Goal: Task Accomplishment & Management: Complete application form

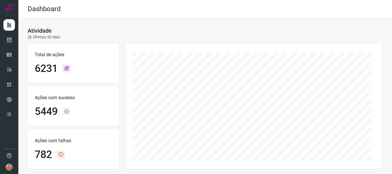
drag, startPoint x: 388, startPoint y: 50, endPoint x: 391, endPoint y: 84, distance: 34.7
click at [391, 84] on main "Dashboard Atividade Últimos 30 dias Total de ações 6231 Ações com sucesso 5449 …" at bounding box center [205, 87] width 374 height 174
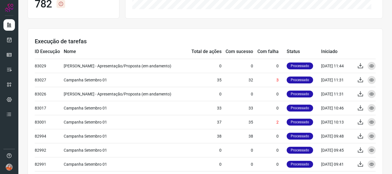
scroll to position [155, 0]
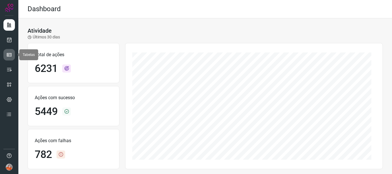
click at [10, 53] on icon at bounding box center [9, 55] width 6 height 6
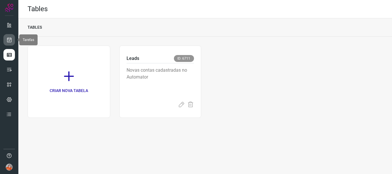
click at [10, 40] on icon at bounding box center [9, 40] width 6 height 6
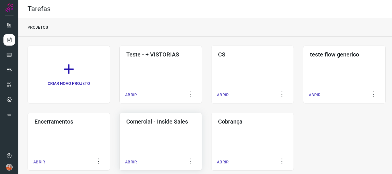
click at [131, 163] on p "ABRIR" at bounding box center [131, 162] width 12 height 6
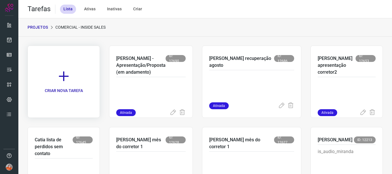
click at [73, 84] on link "CRIAR NOVA TAREFA" at bounding box center [64, 82] width 72 height 72
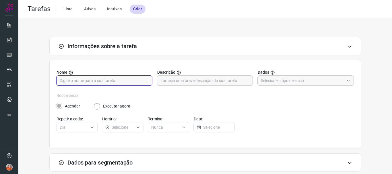
click at [92, 80] on input "text" at bounding box center [104, 81] width 89 height 10
click at [92, 80] on input "Dani- campanha prorrogada" at bounding box center [104, 81] width 89 height 10
type input "Dani- campanha prorrogada"
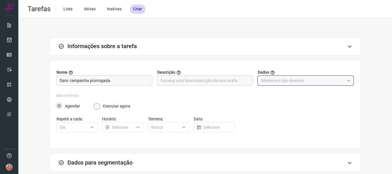
click at [270, 77] on input "text" at bounding box center [302, 81] width 83 height 10
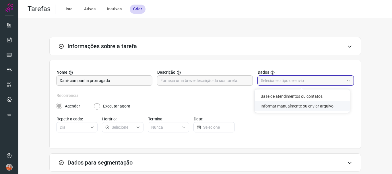
click at [279, 106] on li "Informar manualmente ou enviar arquivo" at bounding box center [302, 106] width 95 height 10
type input "Informar manualmente ou enviar arquivo"
radio input "false"
radio input "true"
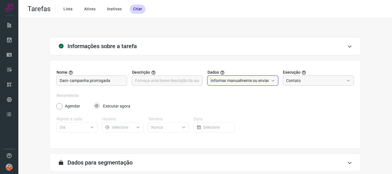
scroll to position [54, 0]
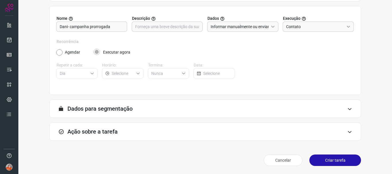
click at [307, 131] on div "Ação sobre a tarefa" at bounding box center [205, 132] width 312 height 18
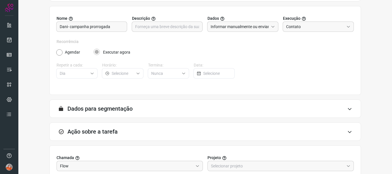
scroll to position [145, 0]
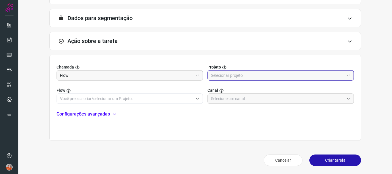
click at [239, 79] on input "text" at bounding box center [277, 76] width 133 height 10
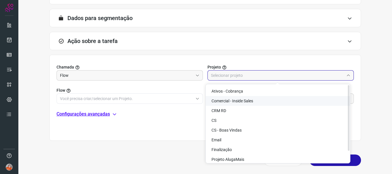
click at [242, 100] on span "Comercial - Inside Sales" at bounding box center [233, 101] width 42 height 5
type input "Comercial - Inside Sales"
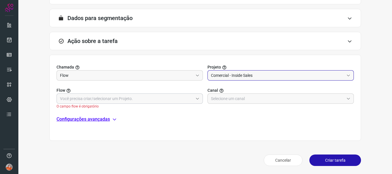
click at [178, 100] on input "text" at bounding box center [126, 99] width 133 height 10
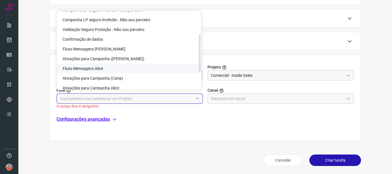
scroll to position [47, 0]
drag, startPoint x: 199, startPoint y: 41, endPoint x: 198, endPoint y: 64, distance: 23.0
click at [198, 64] on div "Atendimento SDR Fluxo Mensagens Renata Fluxo Mensagens [PERSON_NAME] Mensagens …" at bounding box center [129, 50] width 144 height 79
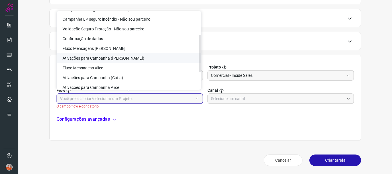
scroll to position [81, 0]
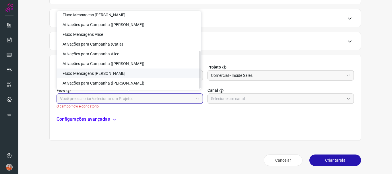
drag, startPoint x: 200, startPoint y: 54, endPoint x: 201, endPoint y: 78, distance: 23.5
click at [201, 78] on div "Atendimento SDR Fluxo Mensagens Renata Fluxo Mensagens [PERSON_NAME] Mensagens …" at bounding box center [129, 50] width 144 height 79
click at [187, 66] on li "Ativações para Campanha ([PERSON_NAME])" at bounding box center [129, 64] width 144 height 10
type input "Ativações para Campanha ([PERSON_NAME])"
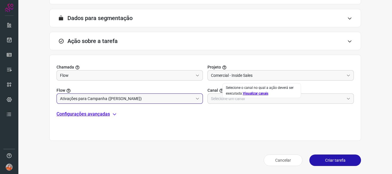
click at [235, 105] on div "Chamada Flow Projeto Comercial - Inside Sales Flow Ativações para Campanha ([PE…" at bounding box center [205, 98] width 312 height 86
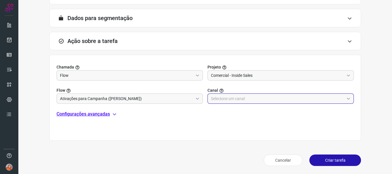
click at [235, 102] on input "text" at bounding box center [277, 99] width 133 height 10
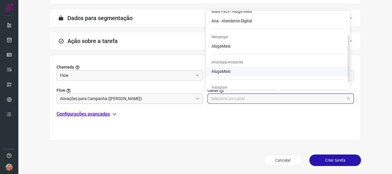
scroll to position [38, 0]
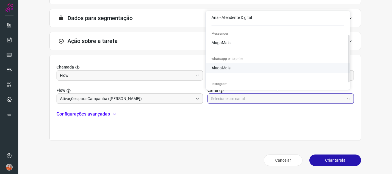
drag, startPoint x: 349, startPoint y: 47, endPoint x: 350, endPoint y: 71, distance: 23.3
click at [350, 71] on div "Email Contato AlugaMais Suporte AlugaMais Mais Fácil - Aluga Mais Ana - Atenden…" at bounding box center [278, 50] width 144 height 79
click at [282, 13] on li "AlugaMais" at bounding box center [278, 8] width 144 height 10
type input "AlugaMais"
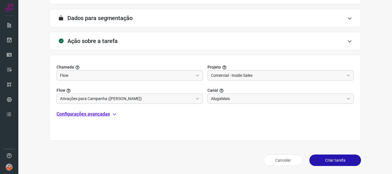
click at [96, 111] on p "Configurações avançadas" at bounding box center [83, 114] width 53 height 7
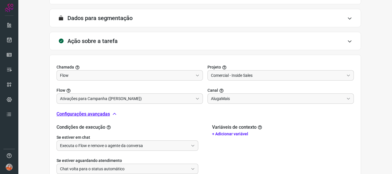
scroll to position [211, 0]
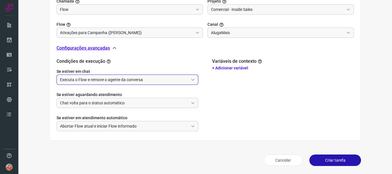
click at [125, 78] on input "Executa o Flow e remove o agente da conversa" at bounding box center [124, 80] width 129 height 10
click at [131, 106] on li "Não executa o Flow" at bounding box center [127, 105] width 140 height 10
click at [139, 81] on input "Não executa o Flow" at bounding box center [124, 80] width 129 height 10
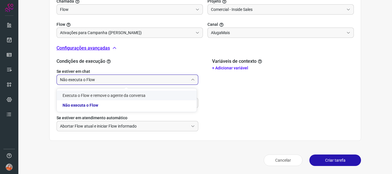
click at [143, 98] on li "Executa o Flow e remove o agente da conversa" at bounding box center [127, 96] width 140 height 10
type input "Executa o Flow e remove o agente da conversa"
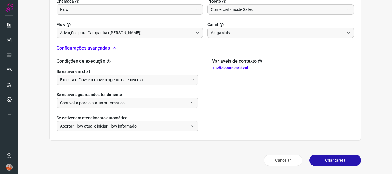
click at [143, 98] on div "Chat volta para o status automático" at bounding box center [128, 103] width 142 height 10
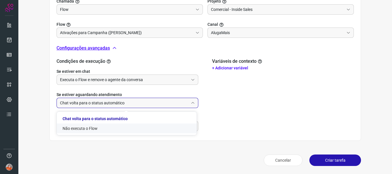
click at [148, 127] on li "Não executa o Flow" at bounding box center [127, 129] width 140 height 10
type input "Não executa o Flow"
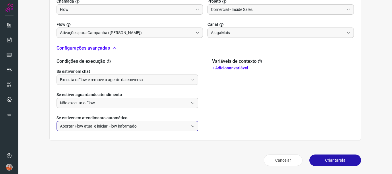
click at [148, 127] on input "Abortar Flow atual e iniciar Flow informado" at bounding box center [124, 126] width 129 height 10
click at [150, 148] on li "Não faz nada" at bounding box center [127, 152] width 140 height 10
click at [165, 125] on input "Não faz nada" at bounding box center [124, 126] width 129 height 10
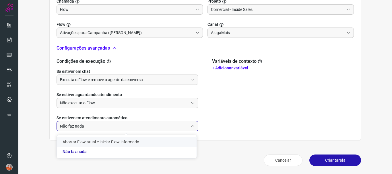
click at [166, 142] on li "Abortar Flow atual e iniciar Flow informado" at bounding box center [127, 142] width 140 height 10
type input "Abortar Flow atual e iniciar Flow informado"
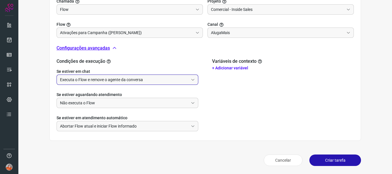
click at [145, 79] on input "Executa o Flow e remove o agente da conversa" at bounding box center [124, 80] width 129 height 10
click at [103, 103] on li "Não executa o Flow" at bounding box center [127, 105] width 140 height 10
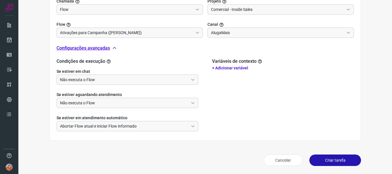
click at [240, 69] on p "+ Adicionar variável" at bounding box center [283, 68] width 142 height 6
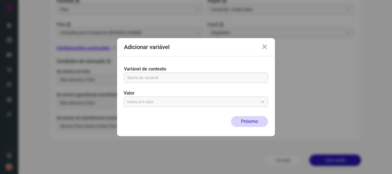
click at [266, 48] on icon at bounding box center [264, 47] width 7 height 7
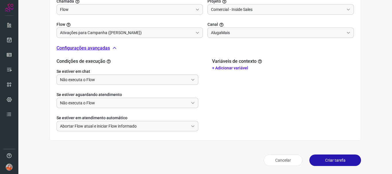
click at [150, 85] on div "Não executa o Flow" at bounding box center [128, 80] width 142 height 10
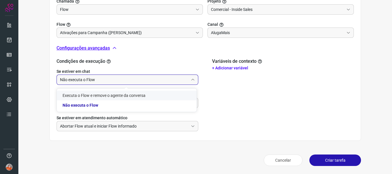
click at [150, 92] on li "Executa o Flow e remove o agente da conversa" at bounding box center [127, 96] width 140 height 10
type input "Executa o Flow e remove o agente da conversa"
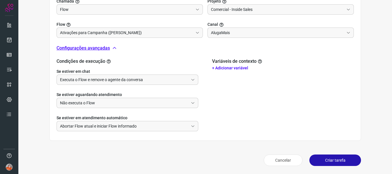
click at [310, 163] on button "Criar tarefa" at bounding box center [335, 160] width 52 height 11
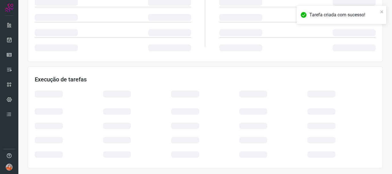
scroll to position [122, 0]
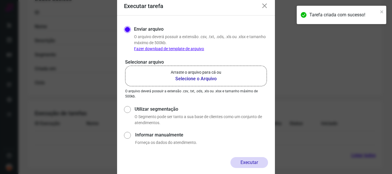
click at [214, 79] on b "Selecione o Arquivo" at bounding box center [196, 79] width 51 height 7
click at [0, 0] on input "Arraste o arquivo para cá ou Selecione o Arquivo" at bounding box center [0, 0] width 0 height 0
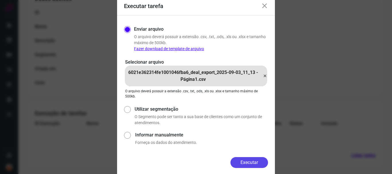
click at [242, 160] on button "Executar" at bounding box center [250, 162] width 38 height 11
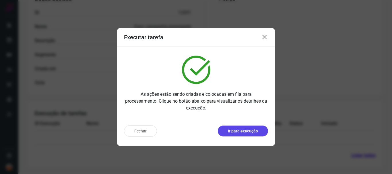
click at [246, 131] on p "Ir para execução" at bounding box center [243, 131] width 30 height 6
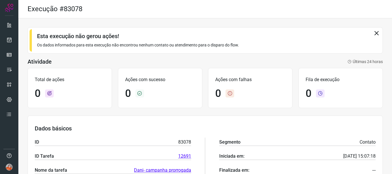
scroll to position [108, 0]
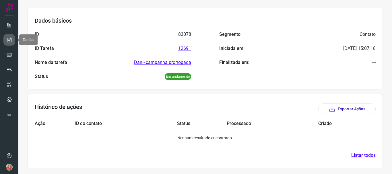
click at [7, 38] on icon at bounding box center [9, 40] width 6 height 6
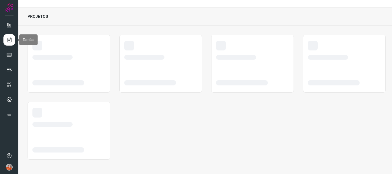
scroll to position [11, 0]
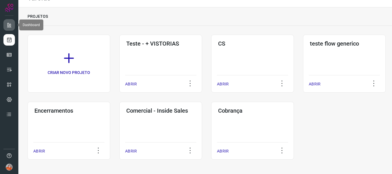
click at [6, 24] on link at bounding box center [8, 24] width 11 height 11
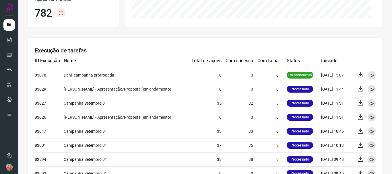
scroll to position [142, 0]
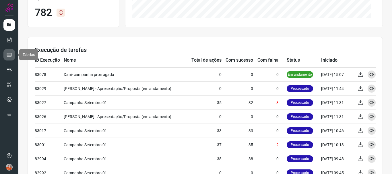
click at [14, 57] on link at bounding box center [8, 54] width 11 height 11
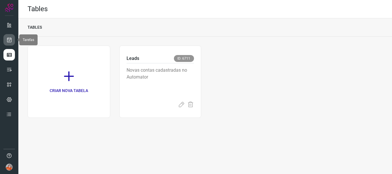
click at [10, 39] on icon at bounding box center [9, 40] width 6 height 6
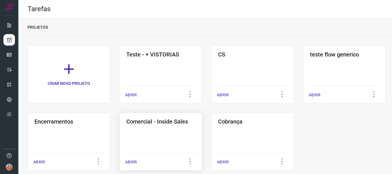
click at [128, 164] on p "ABRIR" at bounding box center [131, 162] width 12 height 6
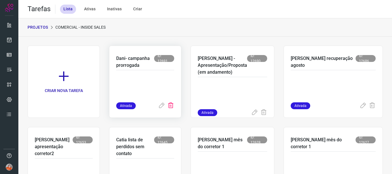
click at [174, 103] on icon at bounding box center [170, 105] width 7 height 7
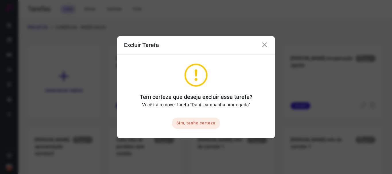
click at [216, 123] on button "Sim, tenho certeza" at bounding box center [196, 123] width 48 height 11
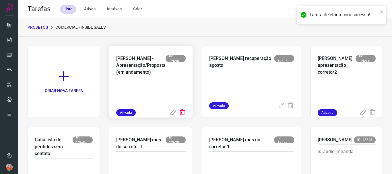
click at [186, 110] on icon at bounding box center [182, 112] width 7 height 7
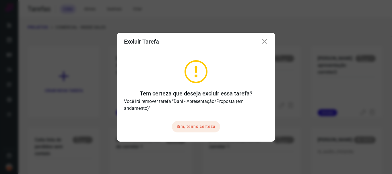
click at [207, 126] on button "Sim, tenho certeza" at bounding box center [196, 126] width 48 height 11
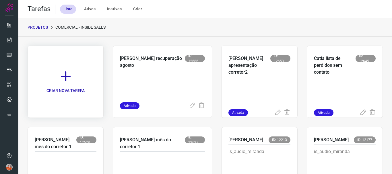
click at [70, 74] on icon at bounding box center [65, 76] width 13 height 13
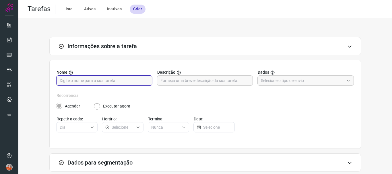
click at [111, 85] on input "text" at bounding box center [104, 81] width 89 height 10
click at [288, 83] on input "text" at bounding box center [302, 81] width 83 height 10
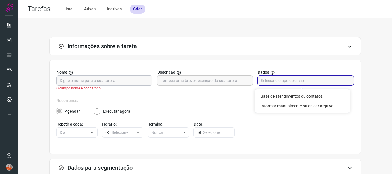
click at [118, 78] on input "text" at bounding box center [104, 81] width 89 height 10
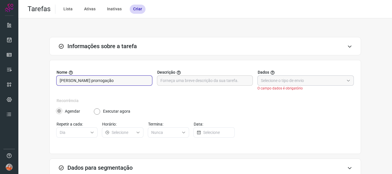
type input "[PERSON_NAME] prorrogação"
click at [328, 79] on input "text" at bounding box center [302, 81] width 83 height 10
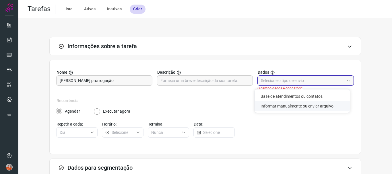
click at [314, 104] on li "Informar manualmente ou enviar arquivo" at bounding box center [302, 106] width 95 height 10
type input "Informar manualmente ou enviar arquivo"
radio input "false"
radio input "true"
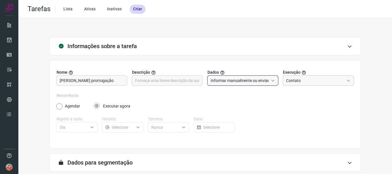
click at [305, 83] on input "Contato" at bounding box center [315, 81] width 58 height 10
click at [256, 85] on input "Informar manualmente ou enviar arquivo" at bounding box center [240, 81] width 58 height 10
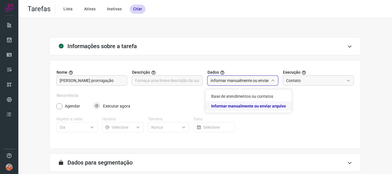
click at [266, 104] on li "Informar manualmente ou enviar arquivo" at bounding box center [249, 106] width 86 height 10
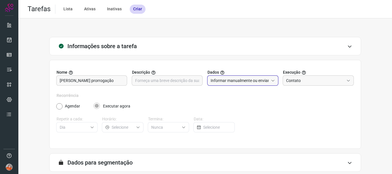
click at [252, 87] on div "Nome [PERSON_NAME] prorrogação Descrição Dados Informar manualmente ou enviar a…" at bounding box center [205, 80] width 297 height 23
click at [246, 78] on input "Informar manualmente ou enviar arquivo" at bounding box center [240, 81] width 58 height 10
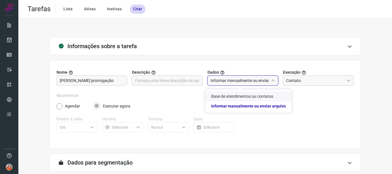
click at [247, 94] on li "Base de atendimentos ou contatos" at bounding box center [249, 97] width 86 height 10
type input "Base de atendimentos ou contatos"
radio input "true"
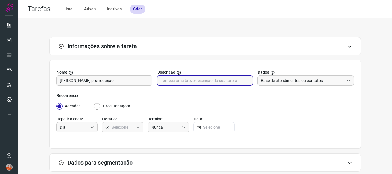
click at [224, 79] on input "text" at bounding box center [204, 81] width 89 height 10
click at [277, 80] on input "Base de atendimentos ou contatos" at bounding box center [302, 81] width 83 height 10
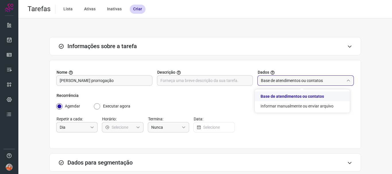
click at [70, 129] on input "Dia" at bounding box center [74, 128] width 28 height 10
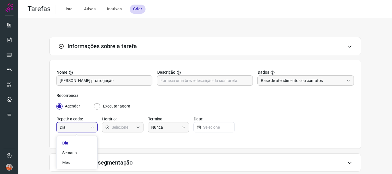
click at [70, 129] on input "Dia" at bounding box center [74, 128] width 28 height 10
click at [69, 129] on input "Dia" at bounding box center [74, 128] width 28 height 10
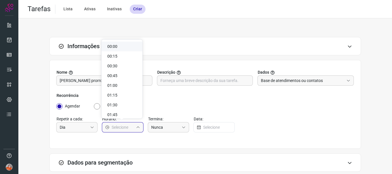
click at [119, 128] on input "text" at bounding box center [123, 128] width 22 height 10
click at [182, 94] on label "Recorrência" at bounding box center [205, 96] width 297 height 6
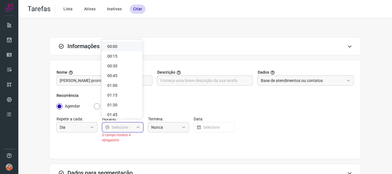
click at [123, 126] on input "text" at bounding box center [123, 128] width 22 height 10
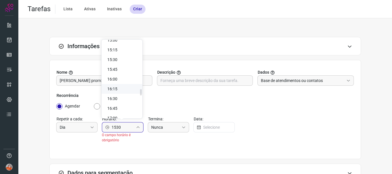
drag, startPoint x: 140, startPoint y: 43, endPoint x: 142, endPoint y: 92, distance: 48.3
click at [142, 92] on div "00:00 00:15 00:30 00:45 01:00 01:15 01:30 01:45 02:00 02:15 02:30 02:45 03:00 0…" at bounding box center [122, 79] width 41 height 79
click at [131, 58] on li "15:30" at bounding box center [122, 60] width 41 height 10
type input "15:30"
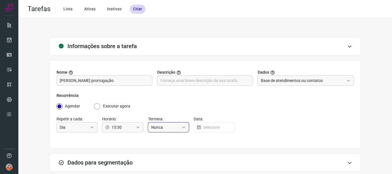
click at [175, 127] on input "Nunca" at bounding box center [165, 128] width 28 height 10
click at [177, 152] on li "Em" at bounding box center [167, 153] width 41 height 10
type input "Em"
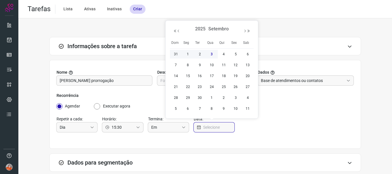
click at [208, 128] on input "text" at bounding box center [217, 128] width 28 height 10
click at [213, 55] on span "3" at bounding box center [211, 54] width 7 height 7
click at [224, 56] on span "4" at bounding box center [223, 54] width 7 height 7
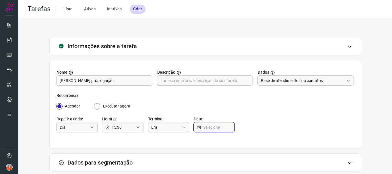
type input "[DATE]"
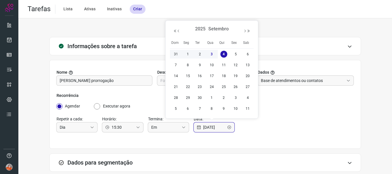
click at [205, 129] on input "[DATE]" at bounding box center [214, 128] width 22 height 10
click at [214, 56] on span "3" at bounding box center [211, 54] width 7 height 7
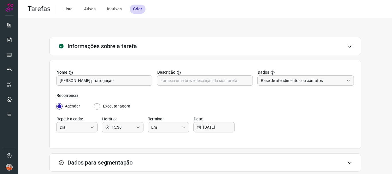
click at [271, 111] on div "Recorrência Agendar Executar agora Repetir a cada: Dia Horário: 15:30 Termina: …" at bounding box center [205, 116] width 297 height 47
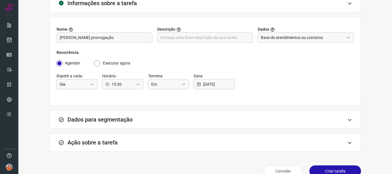
scroll to position [54, 0]
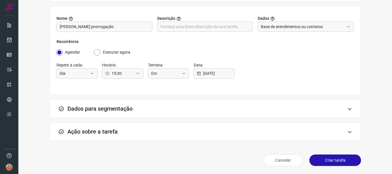
click at [98, 53] on input "Executar agora" at bounding box center [97, 52] width 7 height 6
radio input "true"
type input "Nunca"
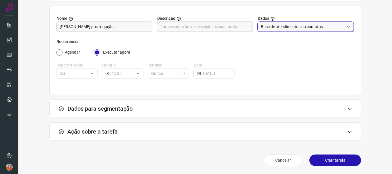
click at [301, 23] on input "Base de atendimentos ou contatos" at bounding box center [302, 27] width 83 height 10
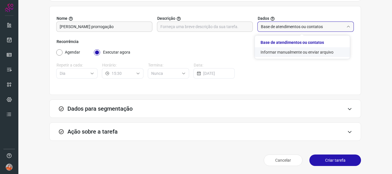
click at [300, 52] on li "Informar manualmente ou enviar arquivo" at bounding box center [302, 52] width 95 height 10
type input "Informar manualmente ou enviar arquivo"
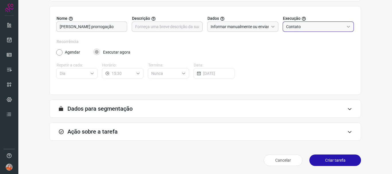
click at [311, 30] on input "Contato" at bounding box center [315, 27] width 58 height 10
click at [306, 40] on span "Atendimento" at bounding box center [297, 42] width 23 height 5
click at [313, 24] on input "Atendimento" at bounding box center [315, 27] width 58 height 10
click at [313, 49] on li "Contato" at bounding box center [315, 52] width 70 height 10
type input "Contato"
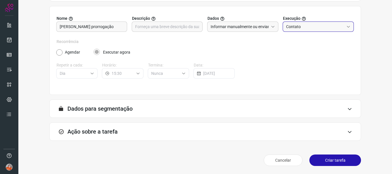
click at [273, 110] on div "A segmentação de dados está desabilitada porque a opção de envio manual foi sel…" at bounding box center [205, 109] width 312 height 18
click at [352, 105] on div "A segmentação de dados está desabilitada porque a opção de envio manual foi sel…" at bounding box center [205, 109] width 312 height 18
click at [322, 134] on div "Ação sobre a tarefa" at bounding box center [205, 132] width 312 height 18
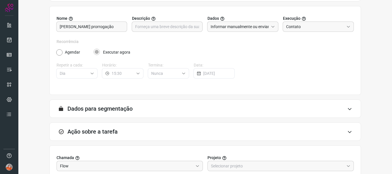
scroll to position [145, 0]
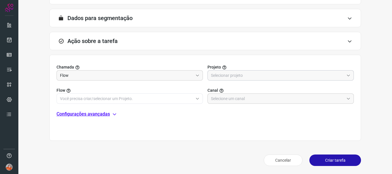
click at [281, 76] on input "text" at bounding box center [277, 76] width 133 height 10
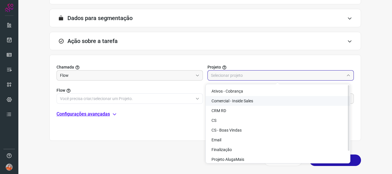
click at [272, 100] on li "Comercial - Inside Sales" at bounding box center [278, 101] width 144 height 10
type input "Comercial - Inside Sales"
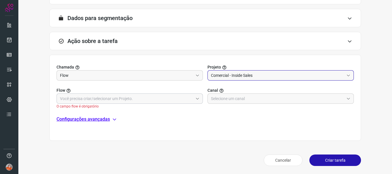
click at [172, 99] on input "text" at bounding box center [126, 99] width 133 height 10
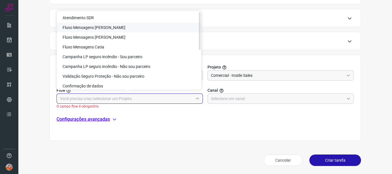
scroll to position [81, 0]
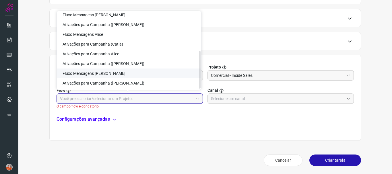
drag, startPoint x: 199, startPoint y: 27, endPoint x: 202, endPoint y: 95, distance: 67.8
click at [202, 95] on body "Tarefas Lista Ativas Inativas Criar Informações sobre a tarefa Nome [PERSON_NAM…" at bounding box center [196, 87] width 392 height 174
click at [136, 64] on li "Ativações para Campanha ([PERSON_NAME])" at bounding box center [129, 64] width 144 height 10
type input "Ativações para Campanha ([PERSON_NAME])"
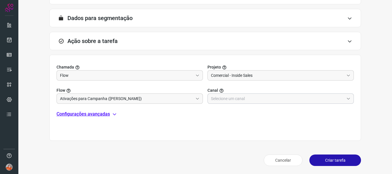
click at [208, 100] on div at bounding box center [281, 99] width 146 height 10
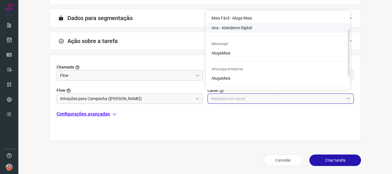
drag, startPoint x: 349, startPoint y: 32, endPoint x: 351, endPoint y: 50, distance: 17.9
click at [351, 50] on body "Tarefas Lista Ativas Inativas Criar Informações sobre a tarefa Nome [PERSON_NAM…" at bounding box center [196, 87] width 392 height 174
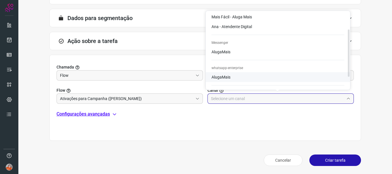
click at [236, 22] on li "AlugaMais" at bounding box center [278, 17] width 144 height 10
type input "AlugaMais"
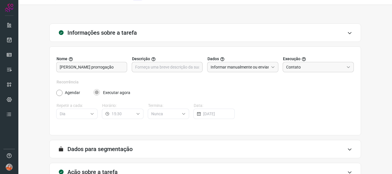
scroll to position [13, 0]
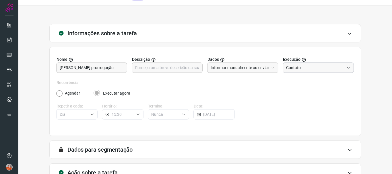
click at [313, 65] on input "Contato" at bounding box center [315, 68] width 58 height 10
click at [253, 71] on input "Informar manualmente ou enviar arquivo" at bounding box center [240, 68] width 58 height 10
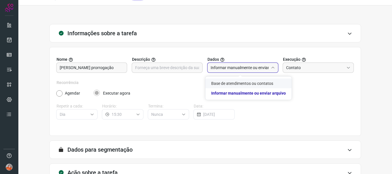
click at [255, 84] on li "Base de atendimentos ou contatos" at bounding box center [249, 84] width 86 height 10
type input "Base de atendimentos ou contatos"
radio input "true"
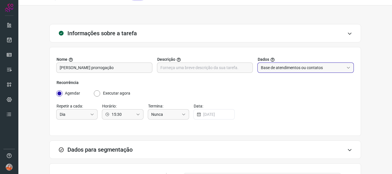
click at [271, 68] on input "Base de atendimentos ou contatos" at bounding box center [302, 68] width 83 height 10
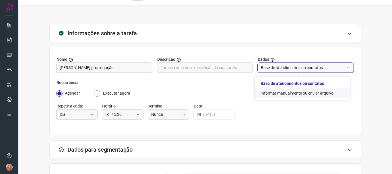
click at [280, 91] on li "Informar manualmente ou enviar arquivo" at bounding box center [302, 93] width 95 height 10
type input "Informar manualmente ou enviar arquivo"
radio input "false"
radio input "true"
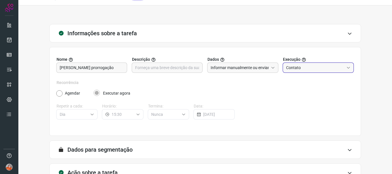
click at [322, 67] on input "Contato" at bounding box center [315, 68] width 58 height 10
click at [302, 59] on icon at bounding box center [304, 59] width 5 height 5
click at [301, 68] on input "Contato" at bounding box center [315, 68] width 58 height 10
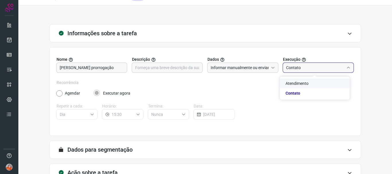
click at [303, 82] on span "Atendimento" at bounding box center [297, 83] width 23 height 5
type input "Atendimento"
click at [314, 76] on div "Nome Dani prorrogação Descrição Dados Informar manualmente ou enviar arquivo Ex…" at bounding box center [205, 68] width 297 height 23
click at [311, 72] on input "Atendimento" at bounding box center [315, 68] width 58 height 10
click at [302, 59] on icon at bounding box center [304, 59] width 5 height 5
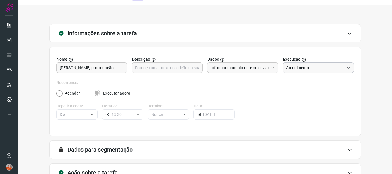
click at [301, 65] on input "Atendimento" at bounding box center [315, 68] width 58 height 10
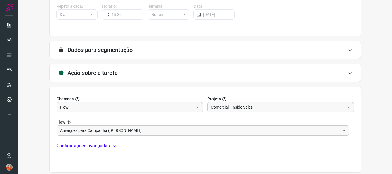
scroll to position [113, 0]
click at [306, 47] on div "A segmentação de dados está desabilitada porque a opção de envio manual foi sel…" at bounding box center [205, 49] width 312 height 18
click at [347, 53] on div "A segmentação de dados está desabilitada porque a opção de envio manual foi sel…" at bounding box center [205, 49] width 312 height 18
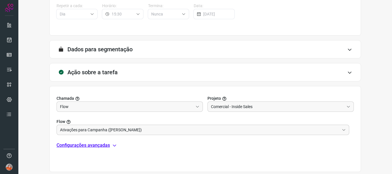
click at [347, 53] on div "A segmentação de dados está desabilitada porque a opção de envio manual foi sel…" at bounding box center [205, 49] width 312 height 18
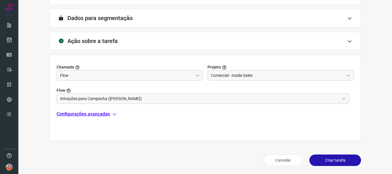
click at [97, 113] on p "Configurações avançadas" at bounding box center [83, 114] width 53 height 7
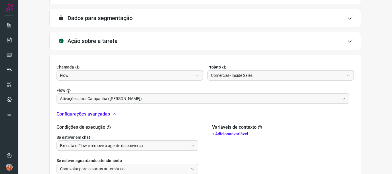
click at [106, 148] on input "Executa o Flow e remove o agente da conversa" at bounding box center [124, 146] width 129 height 10
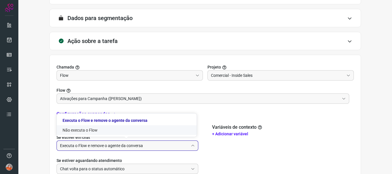
click at [106, 131] on li "Não executa o Flow" at bounding box center [127, 130] width 140 height 10
type input "Não executa o Flow"
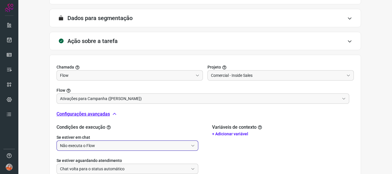
scroll to position [211, 0]
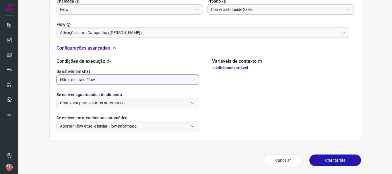
click at [119, 102] on input "Chat volta para o status automático" at bounding box center [124, 103] width 129 height 10
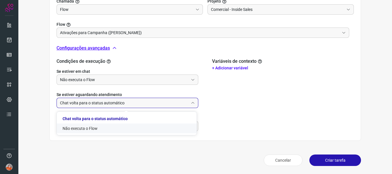
click at [121, 128] on li "Não executa o Flow" at bounding box center [127, 129] width 140 height 10
type input "Não executa o Flow"
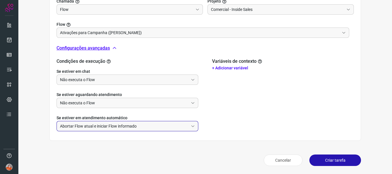
click at [121, 128] on input "Abortar Flow atual e iniciar Flow informado" at bounding box center [124, 126] width 129 height 10
click at [124, 149] on li "Não faz nada" at bounding box center [127, 152] width 140 height 10
type input "Não faz nada"
click at [320, 159] on button "Criar tarefa" at bounding box center [335, 160] width 52 height 11
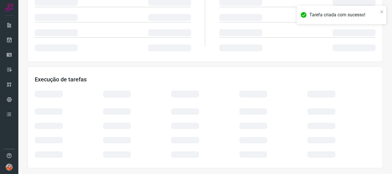
scroll to position [122, 0]
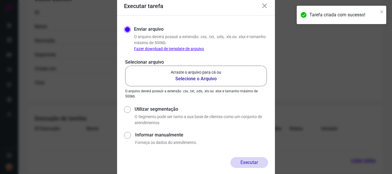
click at [192, 78] on b "Selecione o Arquivo" at bounding box center [196, 79] width 51 height 7
click at [0, 0] on input "Arraste o arquivo para cá ou Selecione o Arquivo" at bounding box center [0, 0] width 0 height 0
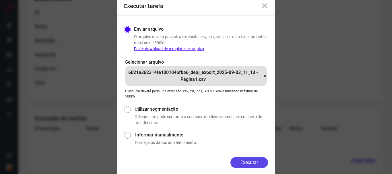
click at [246, 165] on button "Executar" at bounding box center [250, 162] width 38 height 11
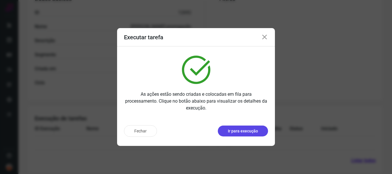
click at [243, 130] on p "Ir para execução" at bounding box center [243, 131] width 30 height 6
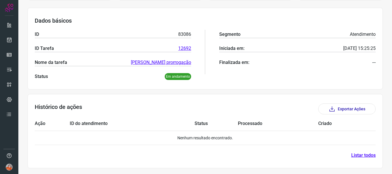
scroll to position [108, 0]
click at [9, 166] on img at bounding box center [9, 167] width 7 height 7
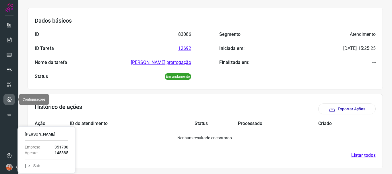
click at [7, 100] on icon at bounding box center [9, 100] width 5 height 6
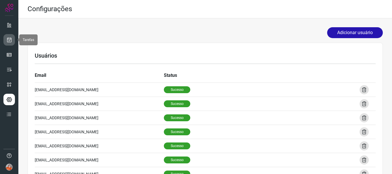
click at [6, 37] on link at bounding box center [8, 39] width 11 height 11
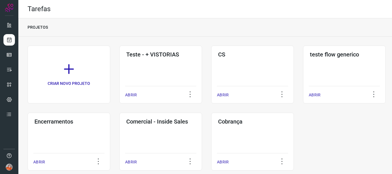
scroll to position [11, 0]
